Goal: Communication & Community: Share content

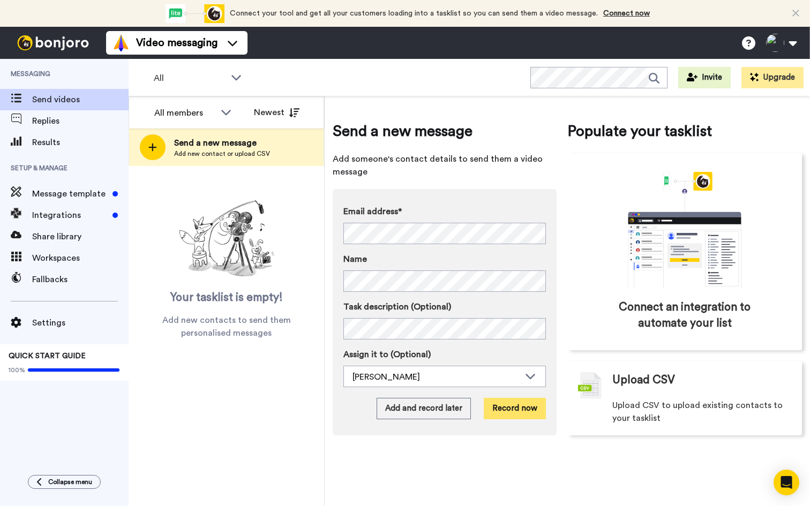
click at [521, 414] on button "Record now" at bounding box center [515, 408] width 62 height 21
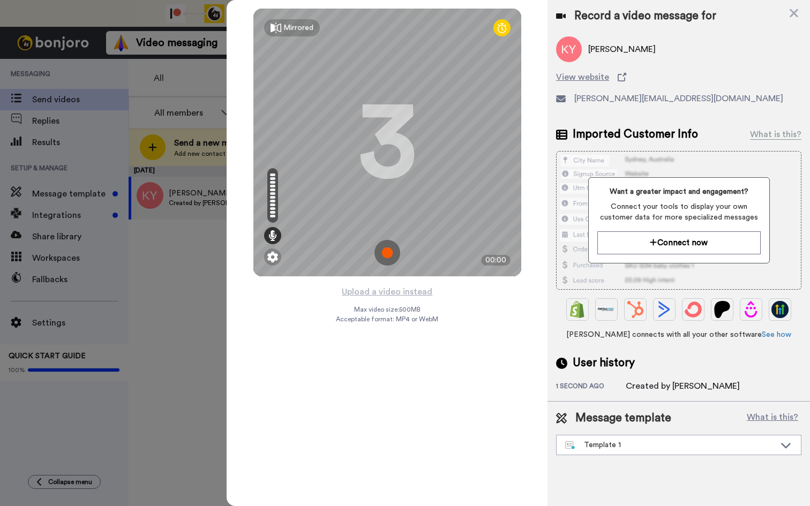
click at [384, 252] on img at bounding box center [387, 253] width 26 height 26
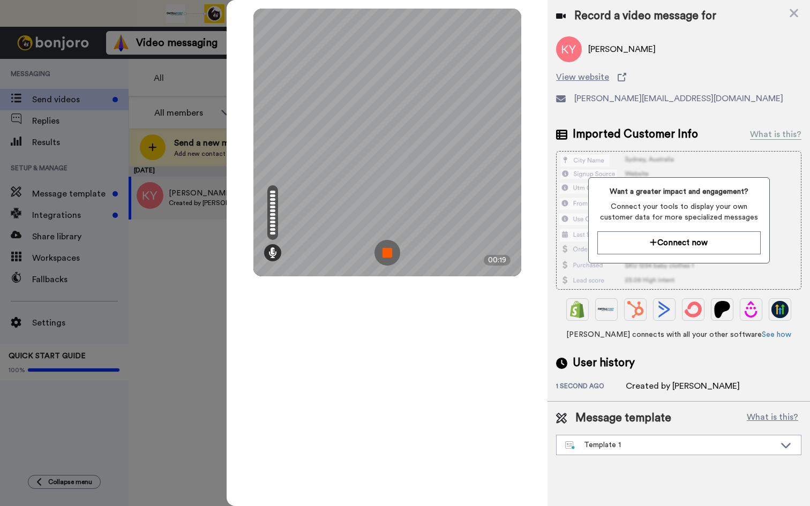
click at [392, 246] on img at bounding box center [387, 253] width 26 height 26
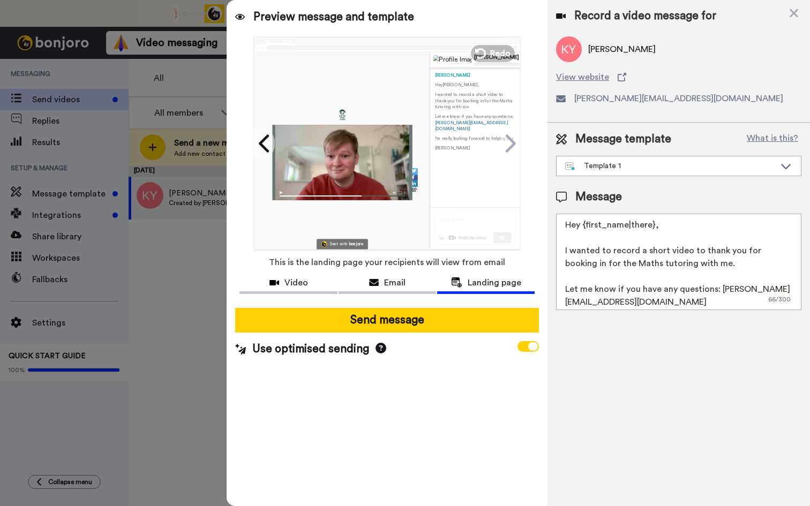
click at [389, 142] on div at bounding box center [342, 163] width 140 height 76
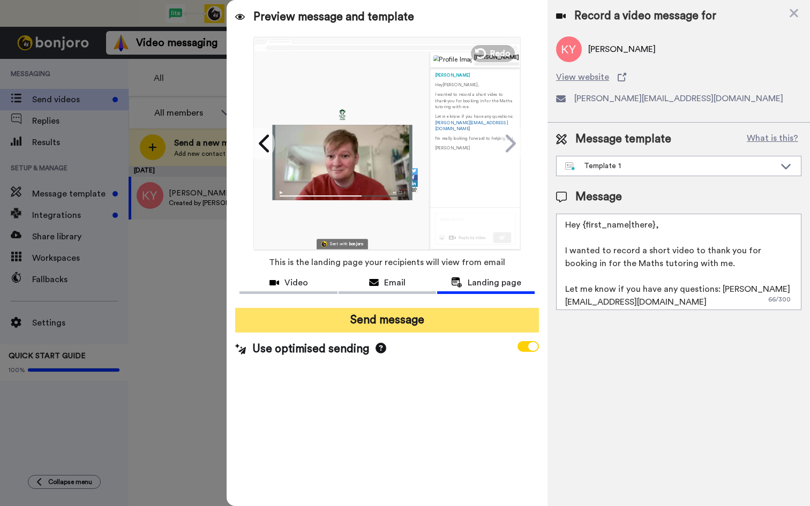
click at [427, 323] on button "Send message" at bounding box center [387, 320] width 304 height 25
